Goal: Task Accomplishment & Management: Manage account settings

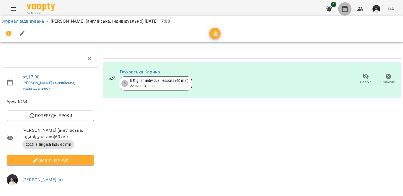
click at [348, 12] on button "button" at bounding box center [344, 8] width 13 height 13
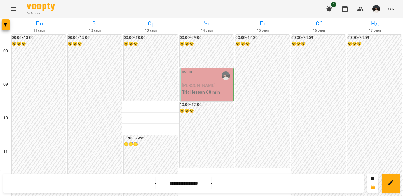
click at [216, 86] on span "[PERSON_NAME]" at bounding box center [199, 85] width 34 height 5
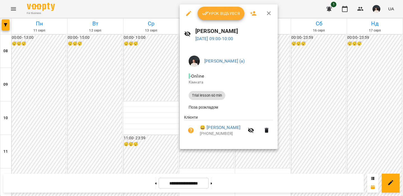
click at [219, 13] on span "Урок відбувся" at bounding box center [221, 13] width 38 height 7
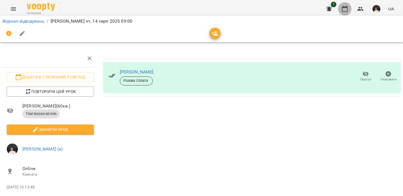
click at [348, 12] on icon "button" at bounding box center [344, 9] width 7 height 7
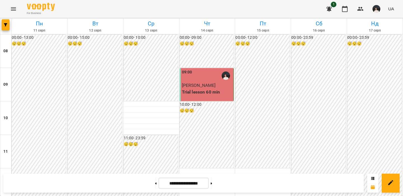
scroll to position [248, 0]
